Goal: Transaction & Acquisition: Purchase product/service

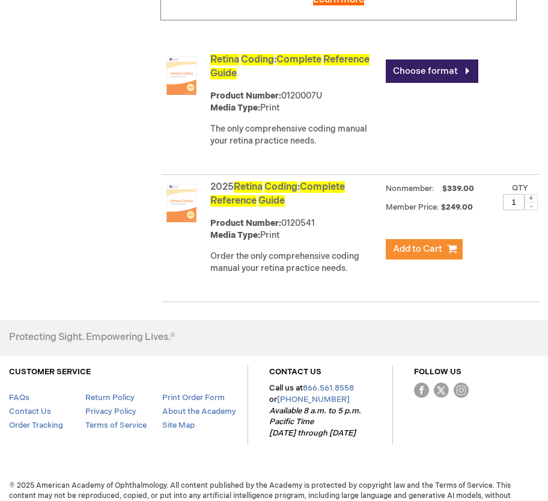
scroll to position [481, 0]
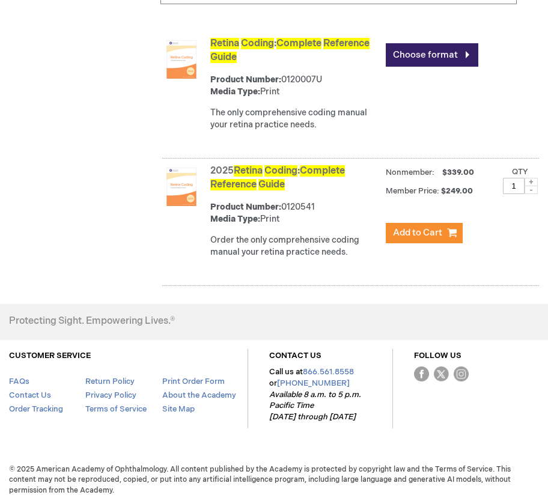
click at [183, 200] on img at bounding box center [181, 187] width 38 height 38
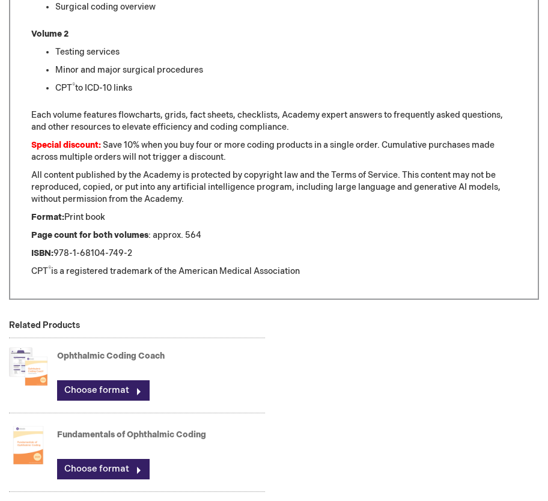
scroll to position [781, 0]
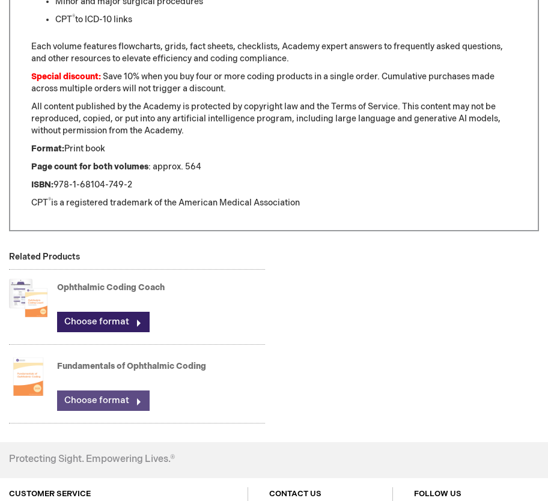
click at [108, 403] on link "Choose format" at bounding box center [103, 401] width 93 height 20
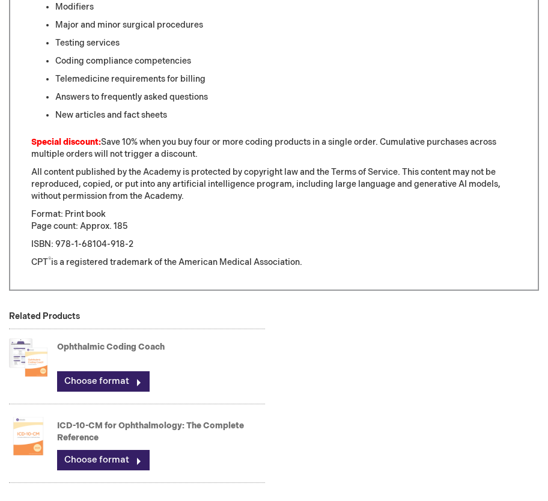
scroll to position [781, 0]
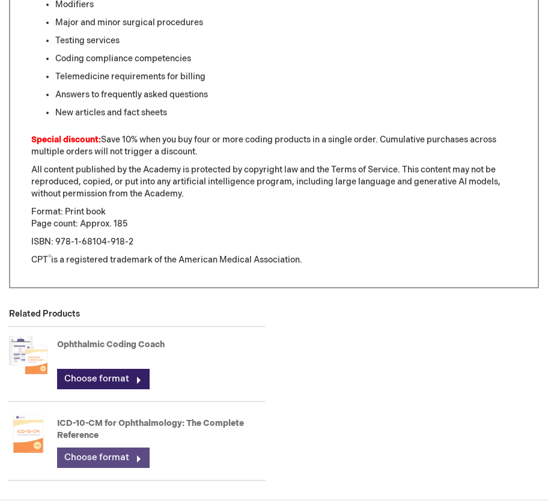
click at [122, 460] on link "Choose format" at bounding box center [103, 458] width 93 height 20
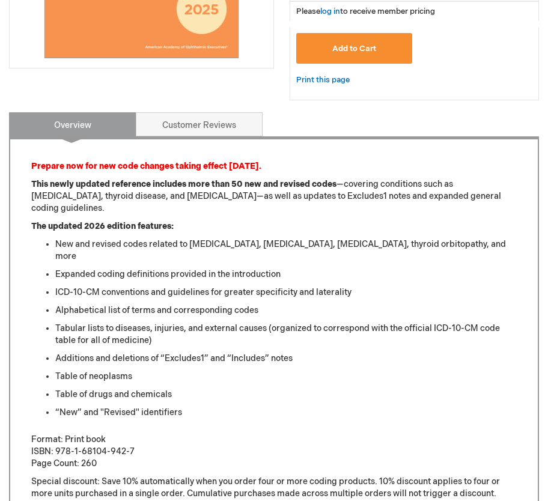
scroll to position [601, 0]
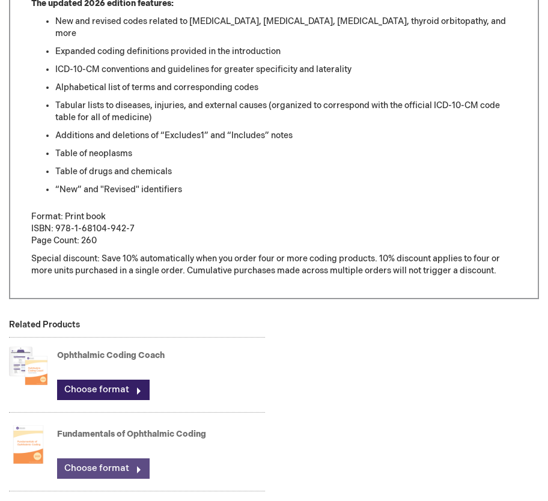
click at [135, 458] on link "Choose format" at bounding box center [103, 468] width 93 height 20
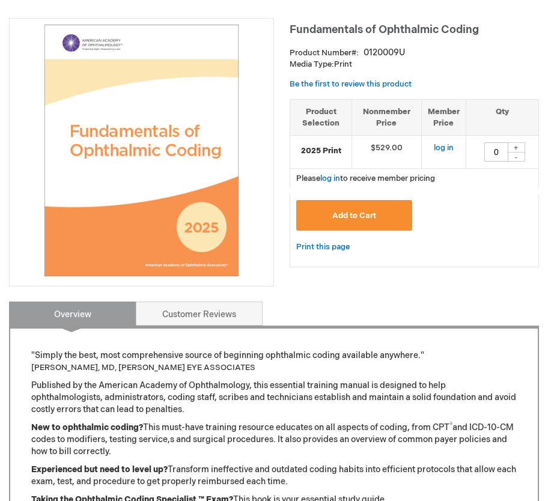
scroll to position [120, 0]
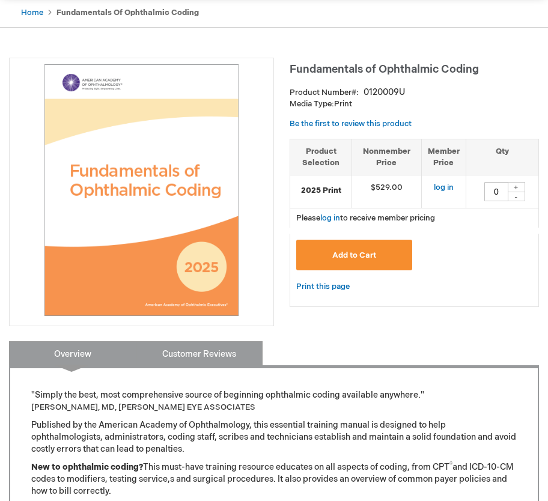
click at [185, 350] on link "Customer Reviews" at bounding box center [199, 353] width 127 height 24
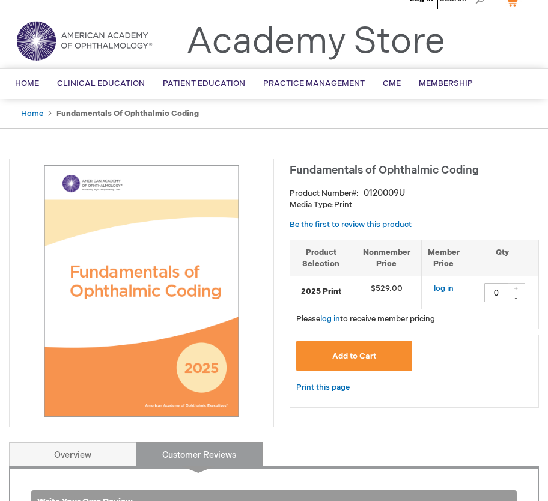
scroll to position [0, 0]
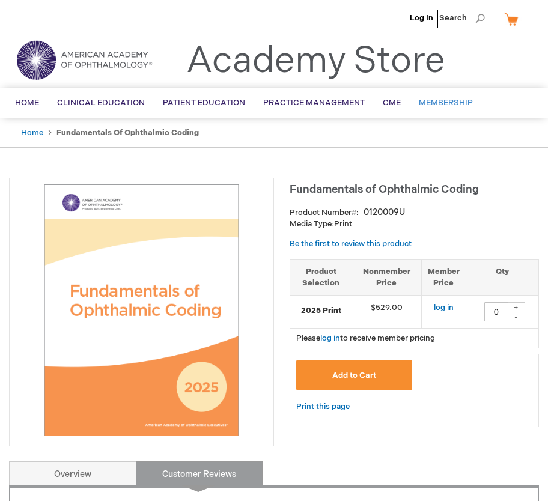
click at [436, 103] on span "Membership" at bounding box center [446, 103] width 54 height 10
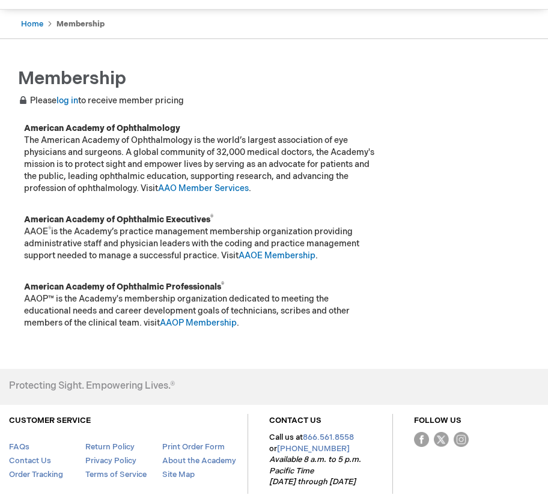
scroll to position [178, 0]
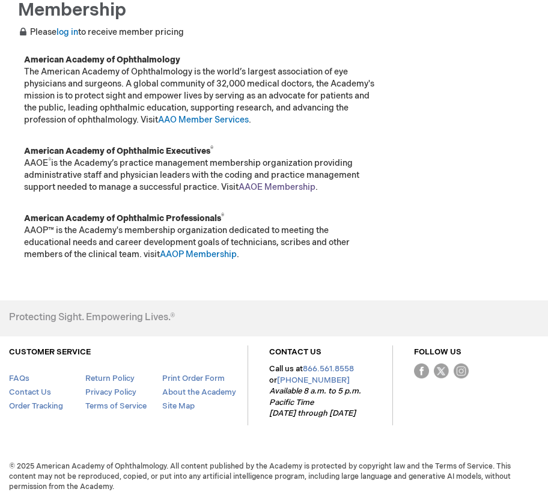
click at [279, 186] on link "AAOE Membership" at bounding box center [277, 187] width 77 height 10
